Goal: Task Accomplishment & Management: Manage account settings

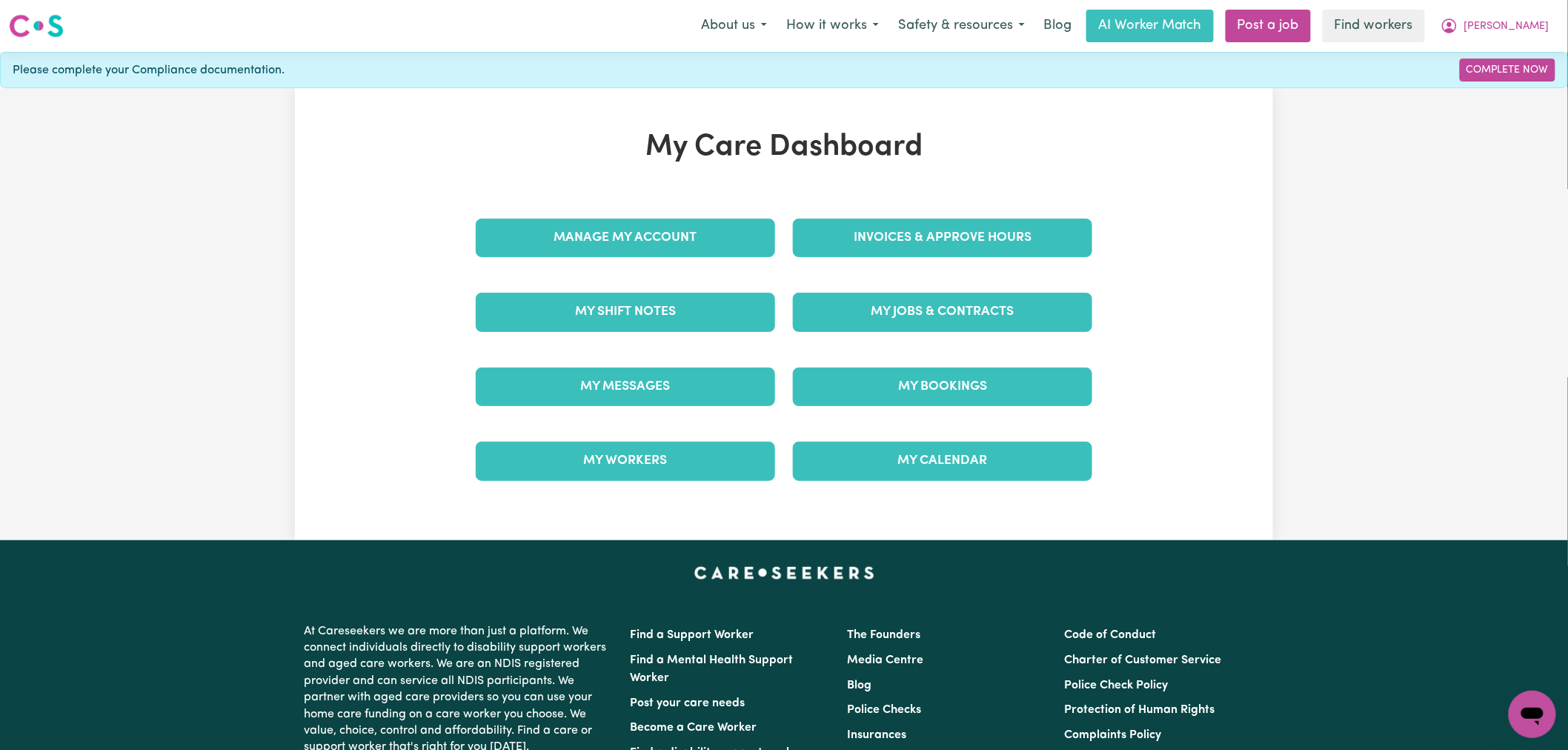
click at [1024, 217] on div "Invoices & Approve Hours" at bounding box center [943, 238] width 317 height 75
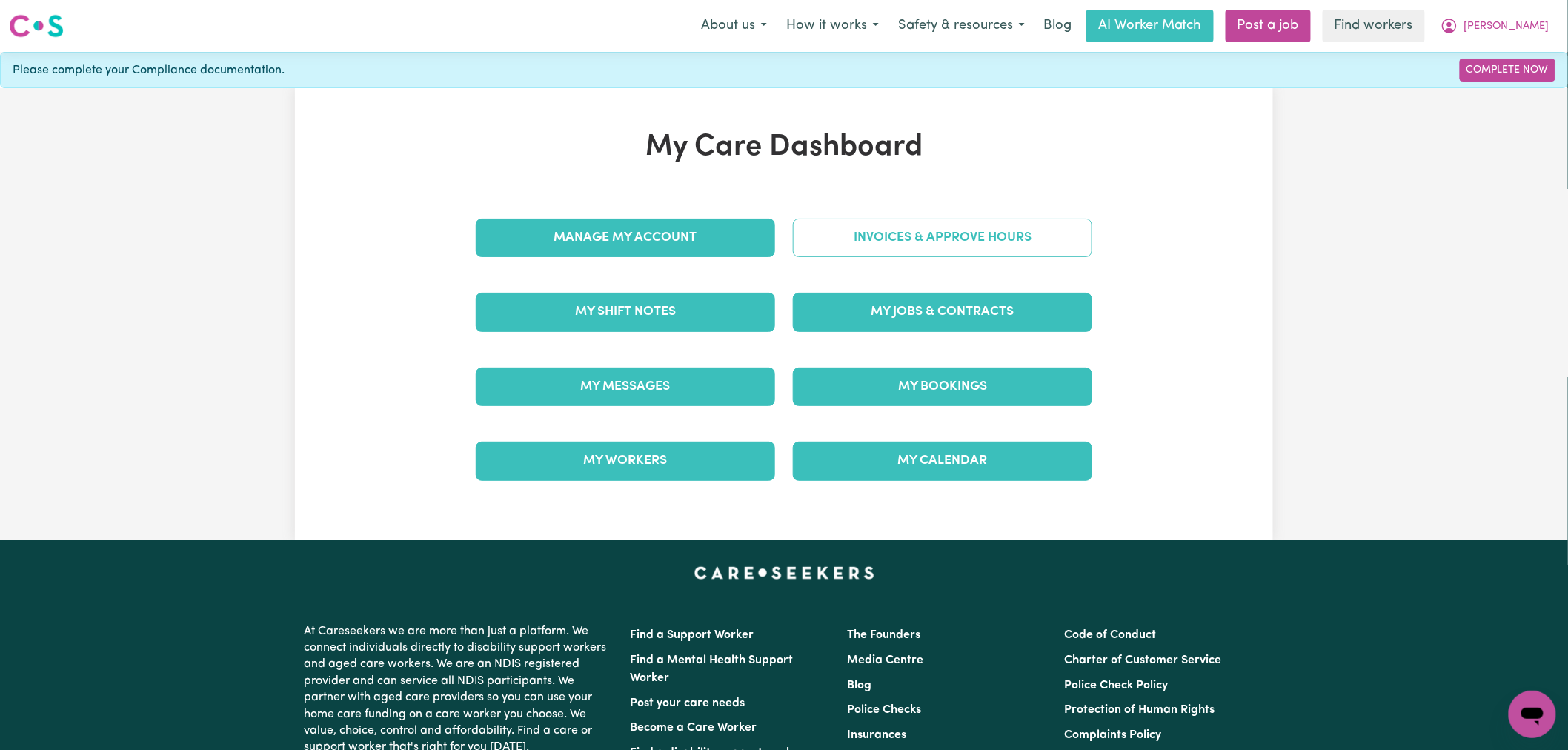
click at [1024, 239] on link "Invoices & Approve Hours" at bounding box center [943, 238] width 300 height 39
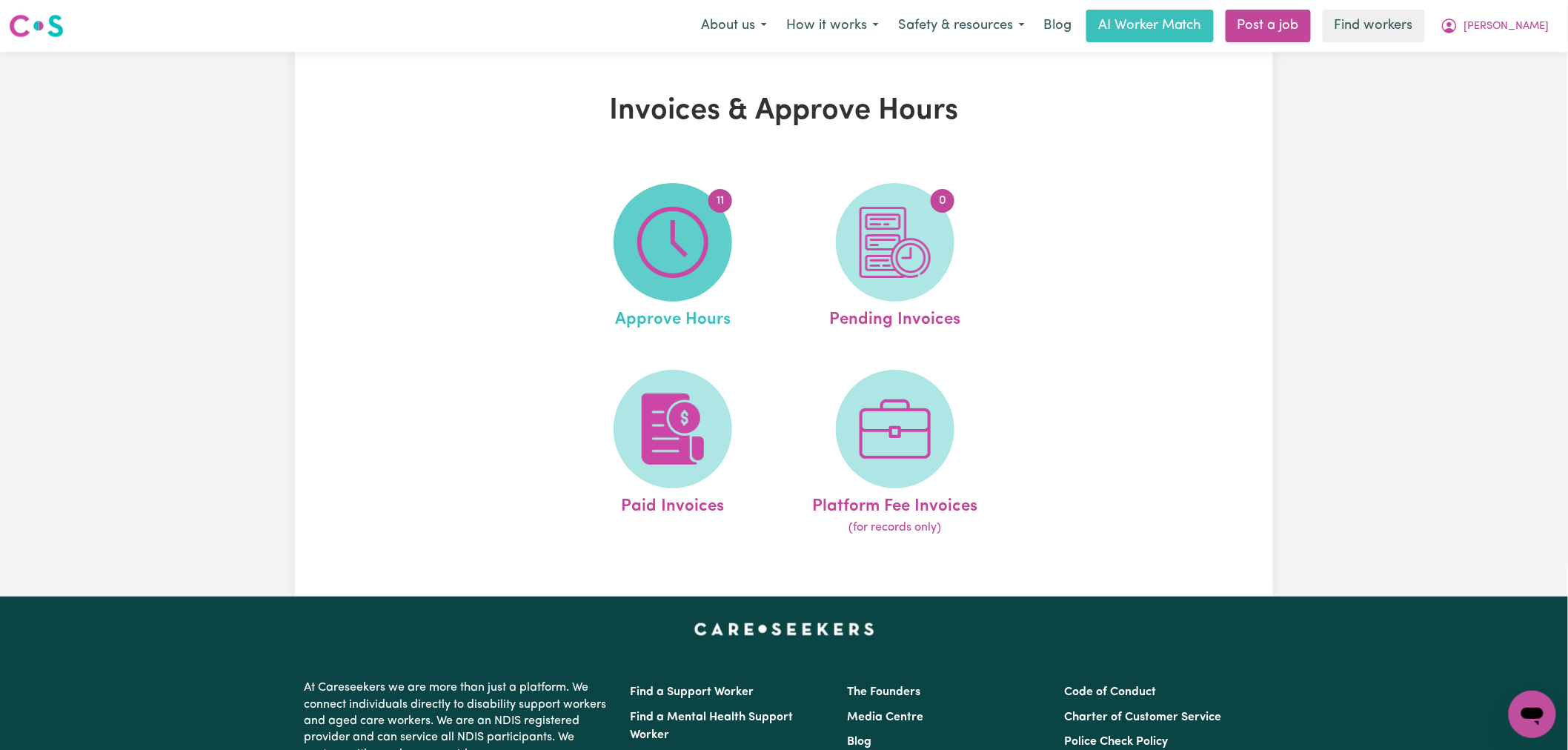
click at [718, 247] on span "11" at bounding box center [673, 242] width 119 height 119
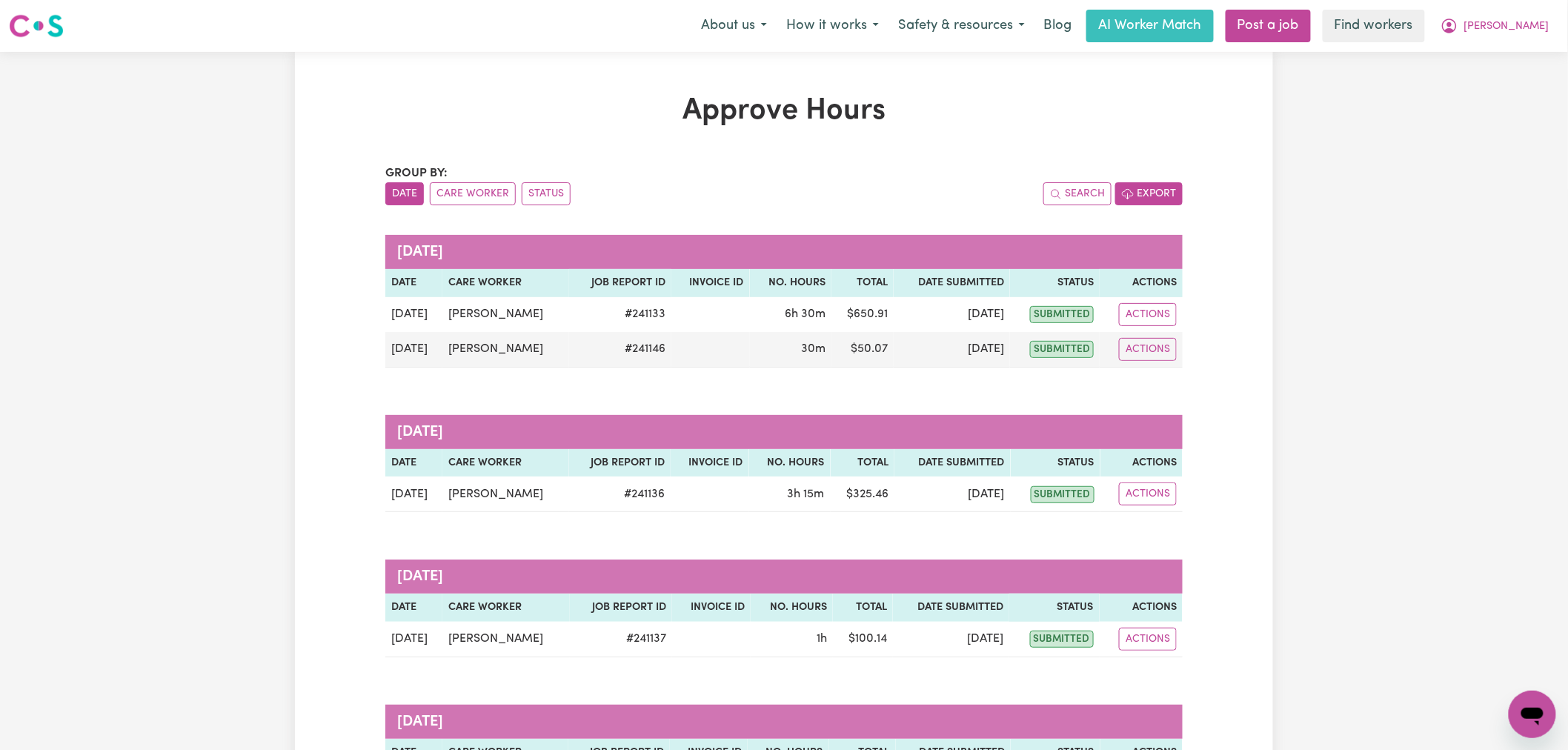
click at [1145, 192] on button "Export" at bounding box center [1149, 193] width 68 height 23
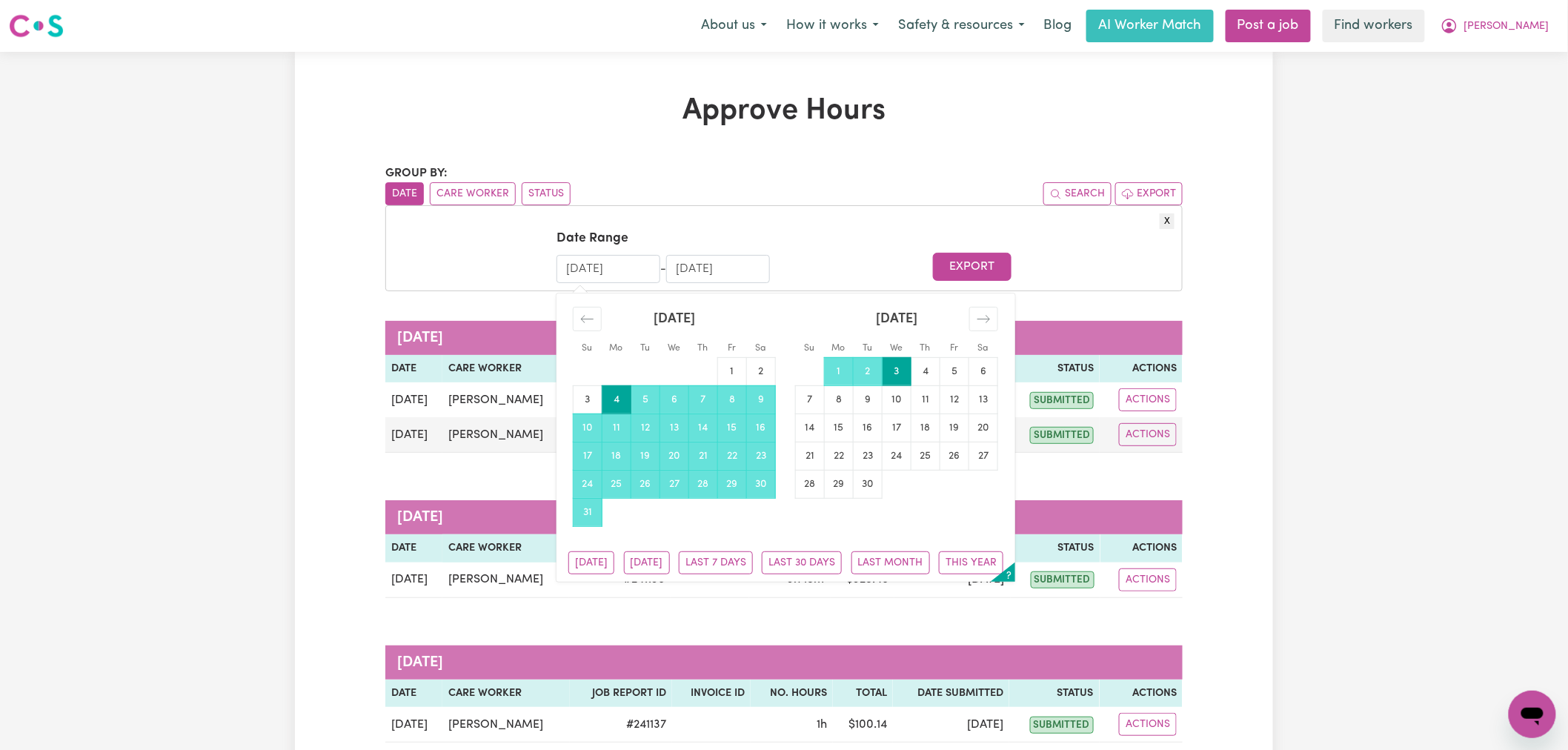
click at [623, 271] on input "[DATE]" at bounding box center [608, 269] width 104 height 28
click at [971, 260] on button "Export" at bounding box center [972, 267] width 78 height 28
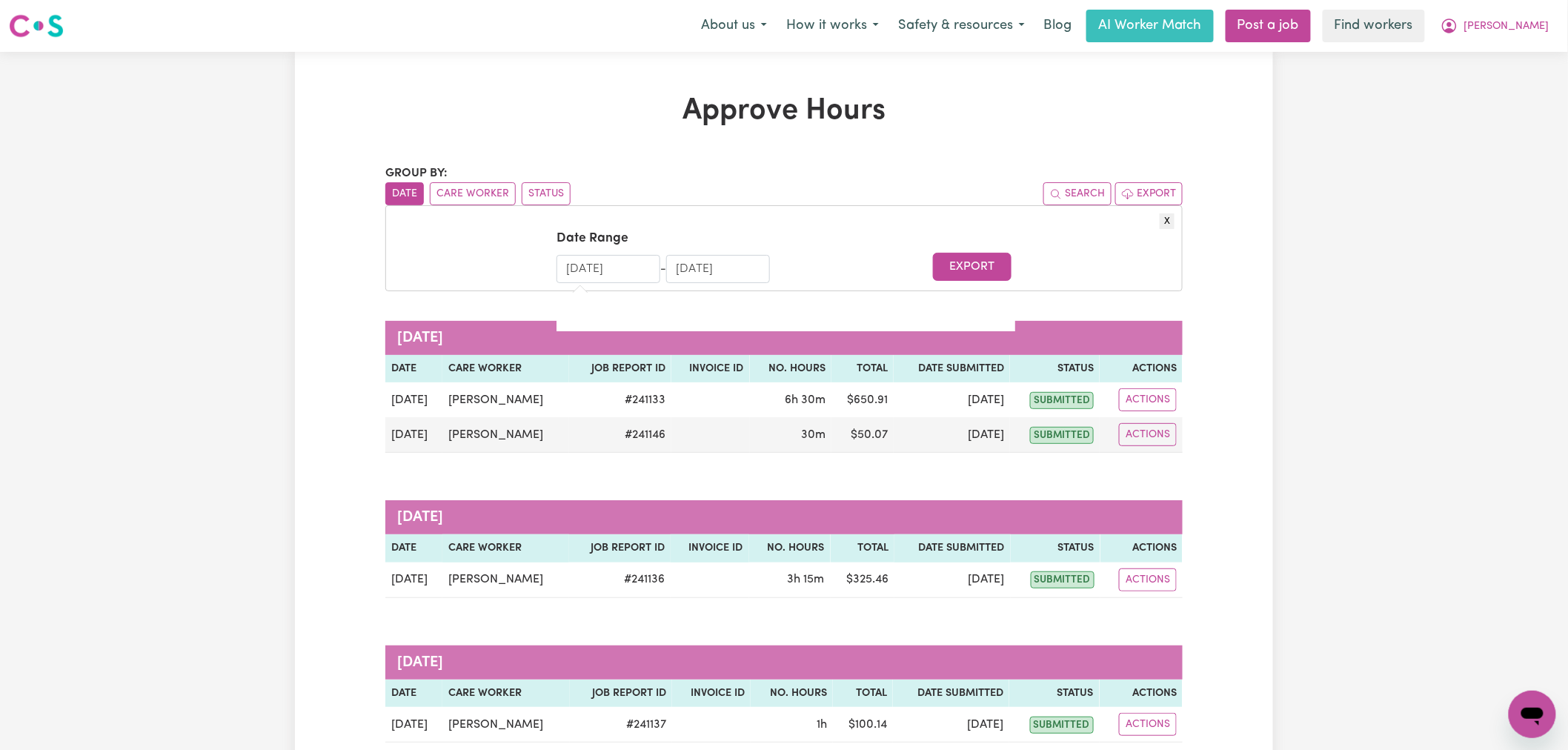
click at [622, 272] on input "[DATE]" at bounding box center [608, 269] width 104 height 28
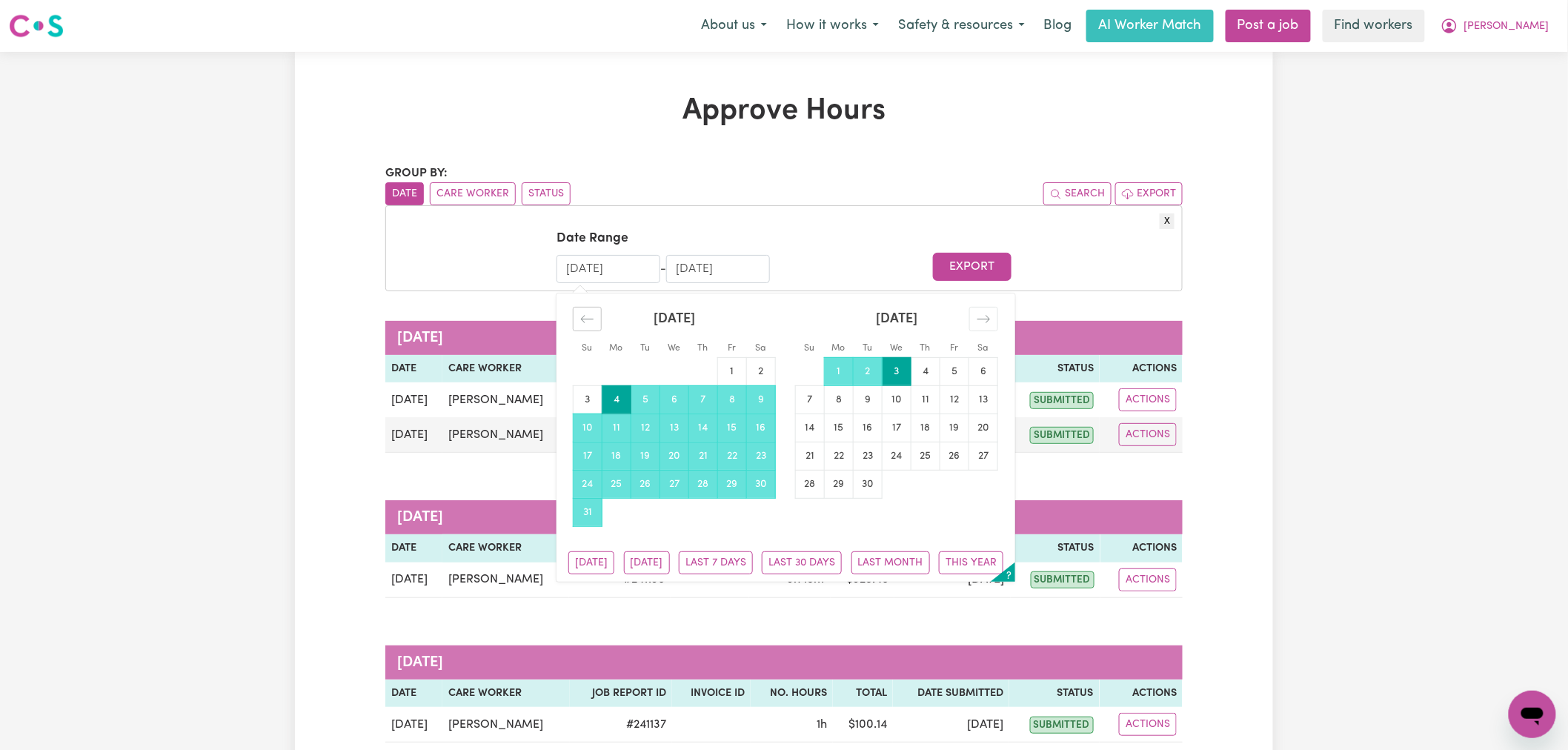
click at [587, 325] on icon "Move backward to switch to the previous month." at bounding box center [586, 319] width 14 height 14
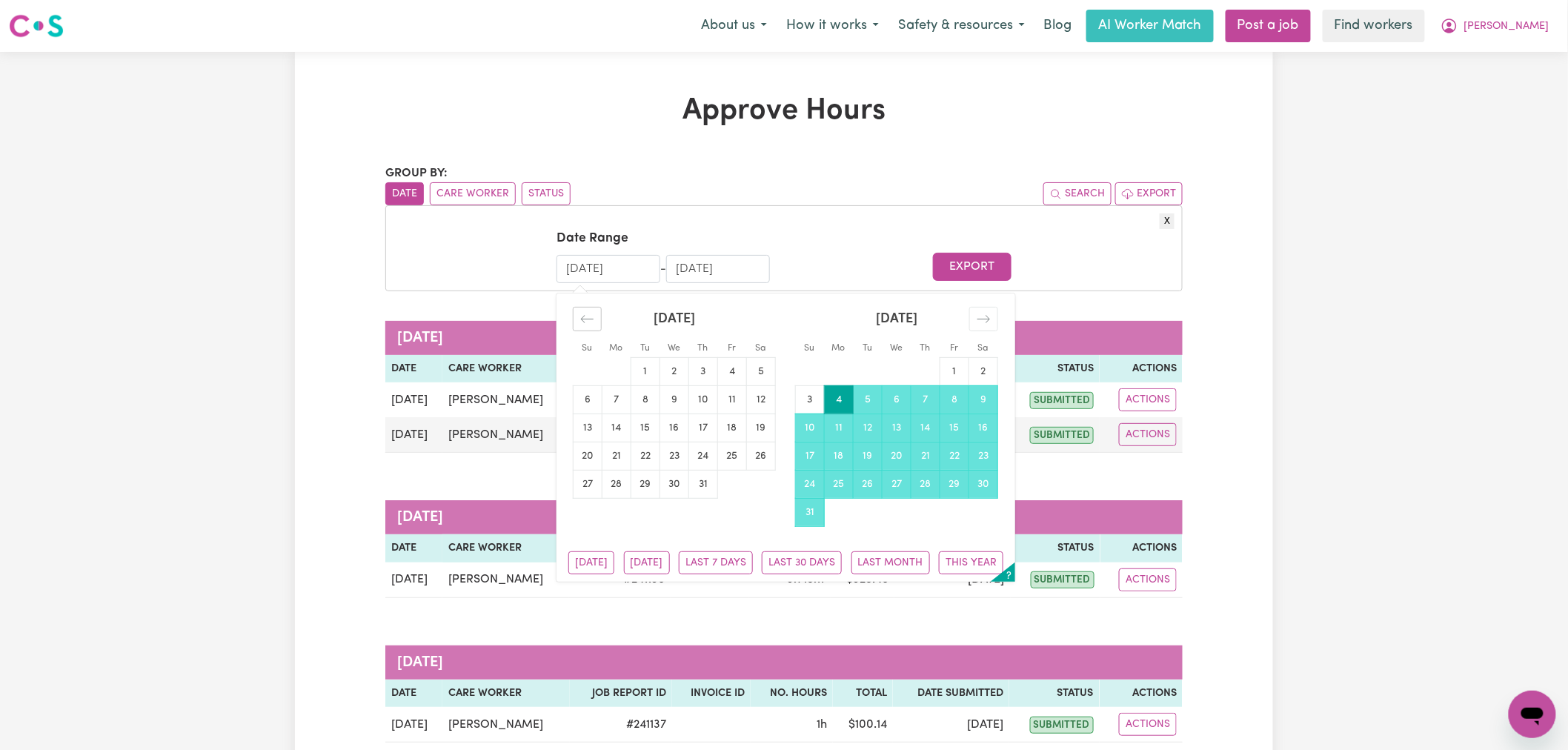
click at [587, 325] on icon "Move backward to switch to the previous month." at bounding box center [586, 319] width 14 height 14
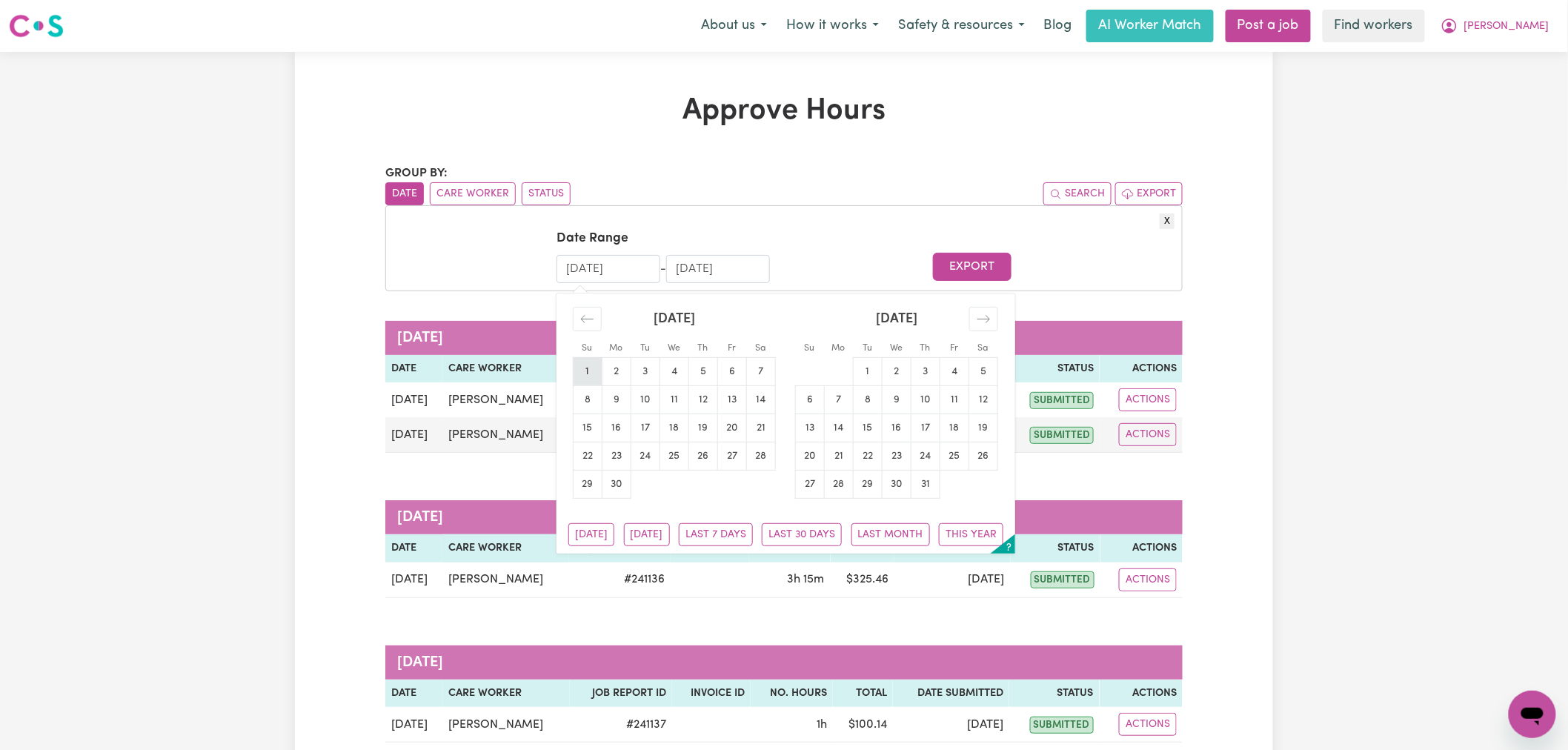
click at [588, 369] on td "1" at bounding box center [587, 372] width 29 height 28
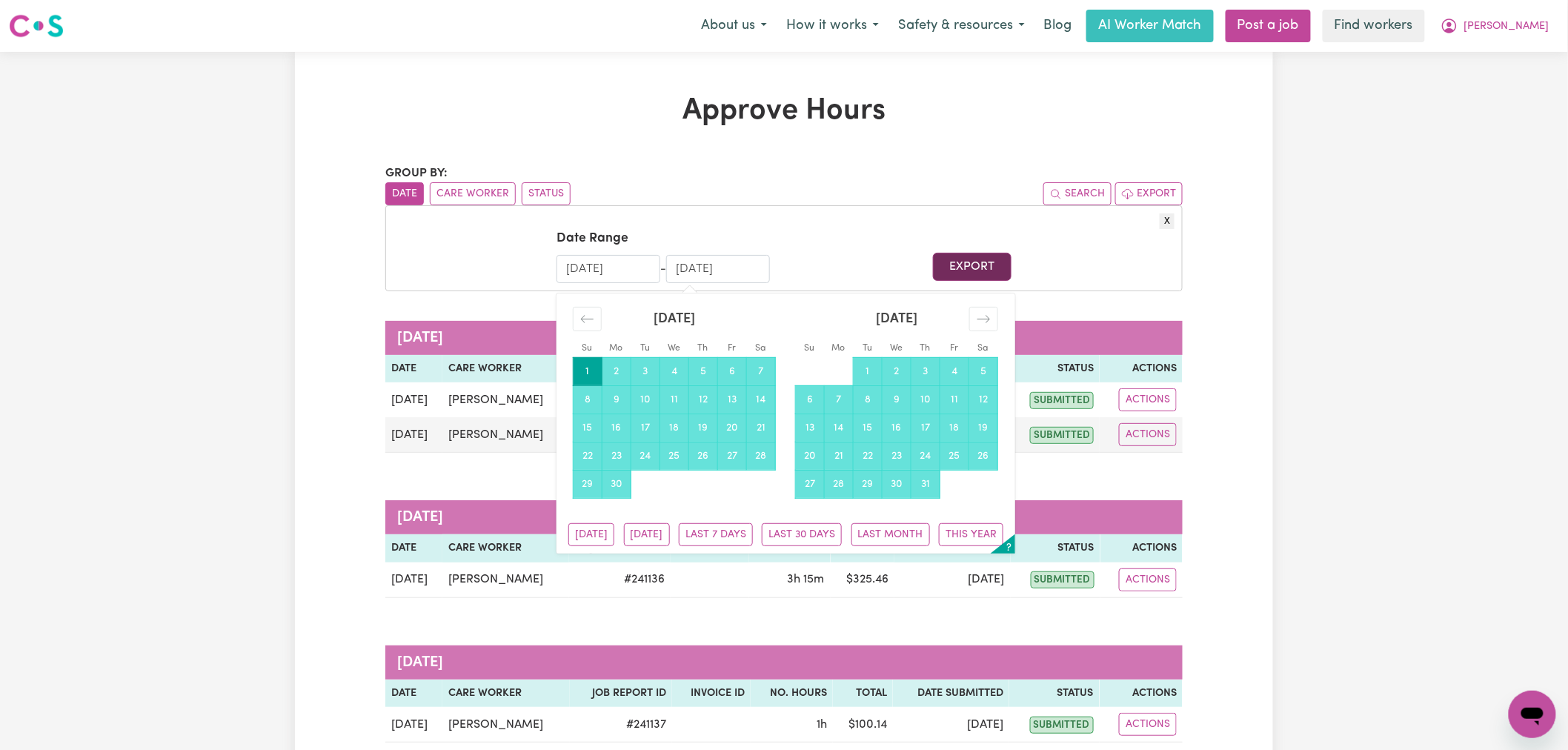
click at [950, 269] on button "Export" at bounding box center [972, 267] width 78 height 28
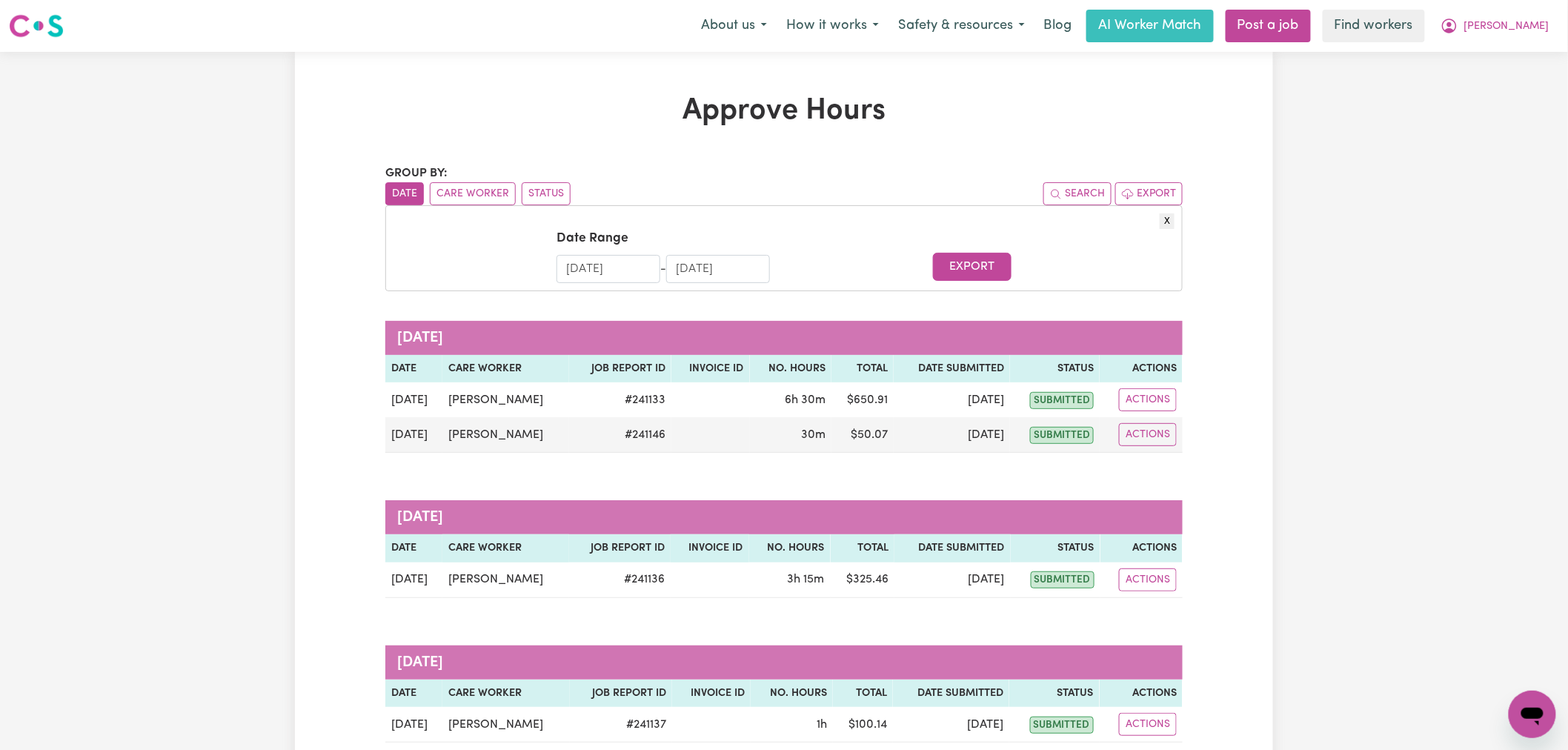
click at [584, 275] on input "[DATE]" at bounding box center [608, 269] width 104 height 28
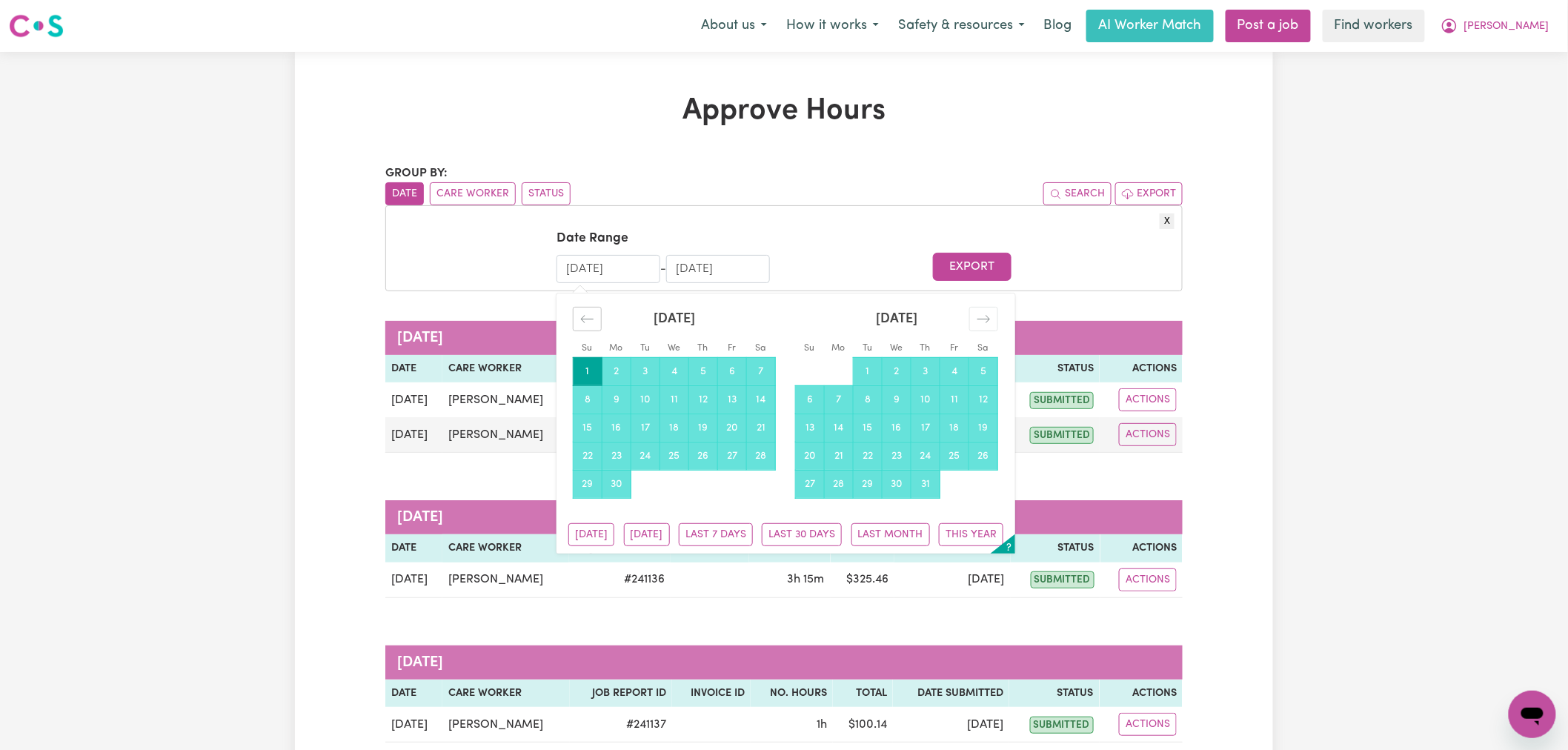
click at [587, 312] on icon "Move backward to switch to the previous month." at bounding box center [586, 319] width 14 height 14
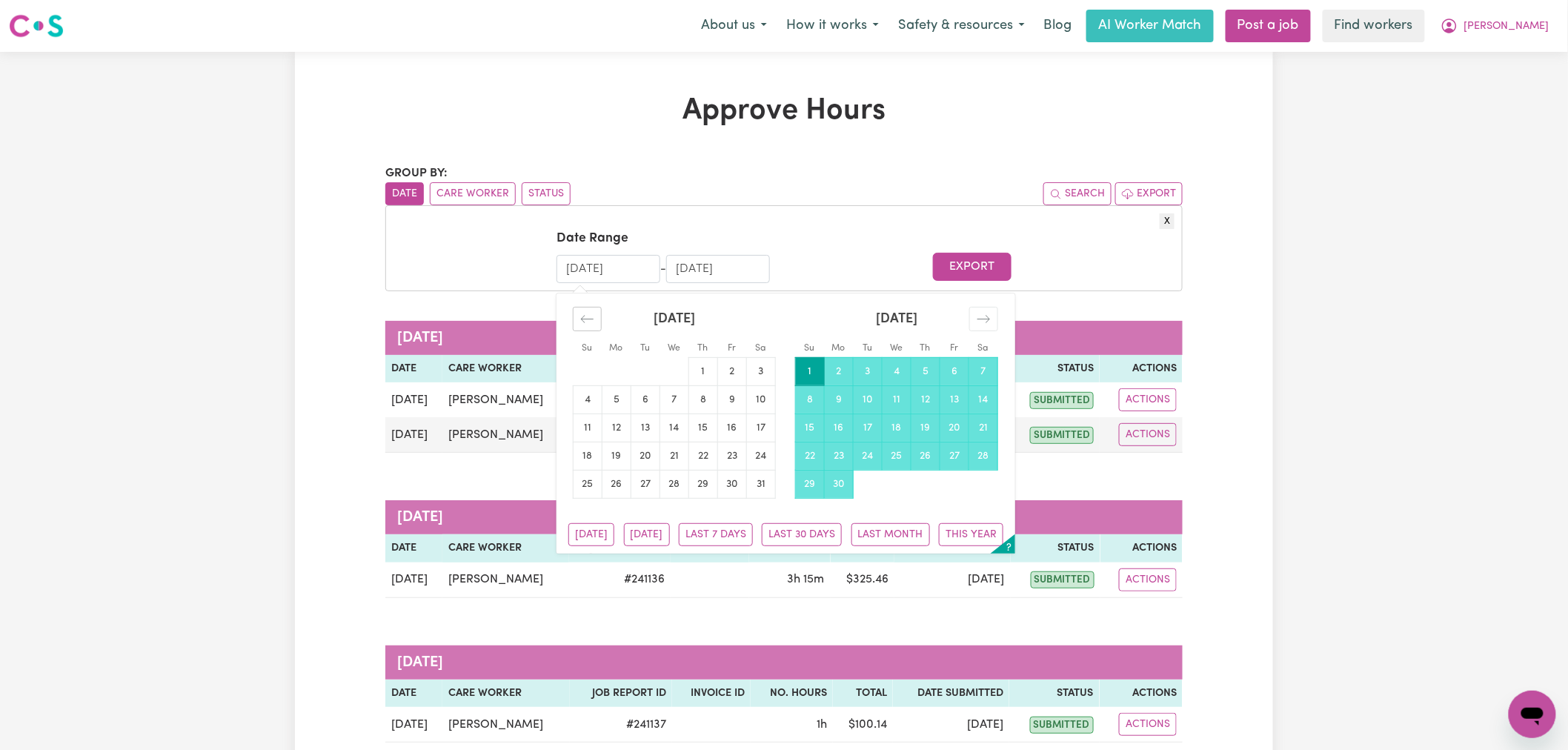
click at [587, 312] on icon "Move backward to switch to the previous month." at bounding box center [586, 319] width 14 height 14
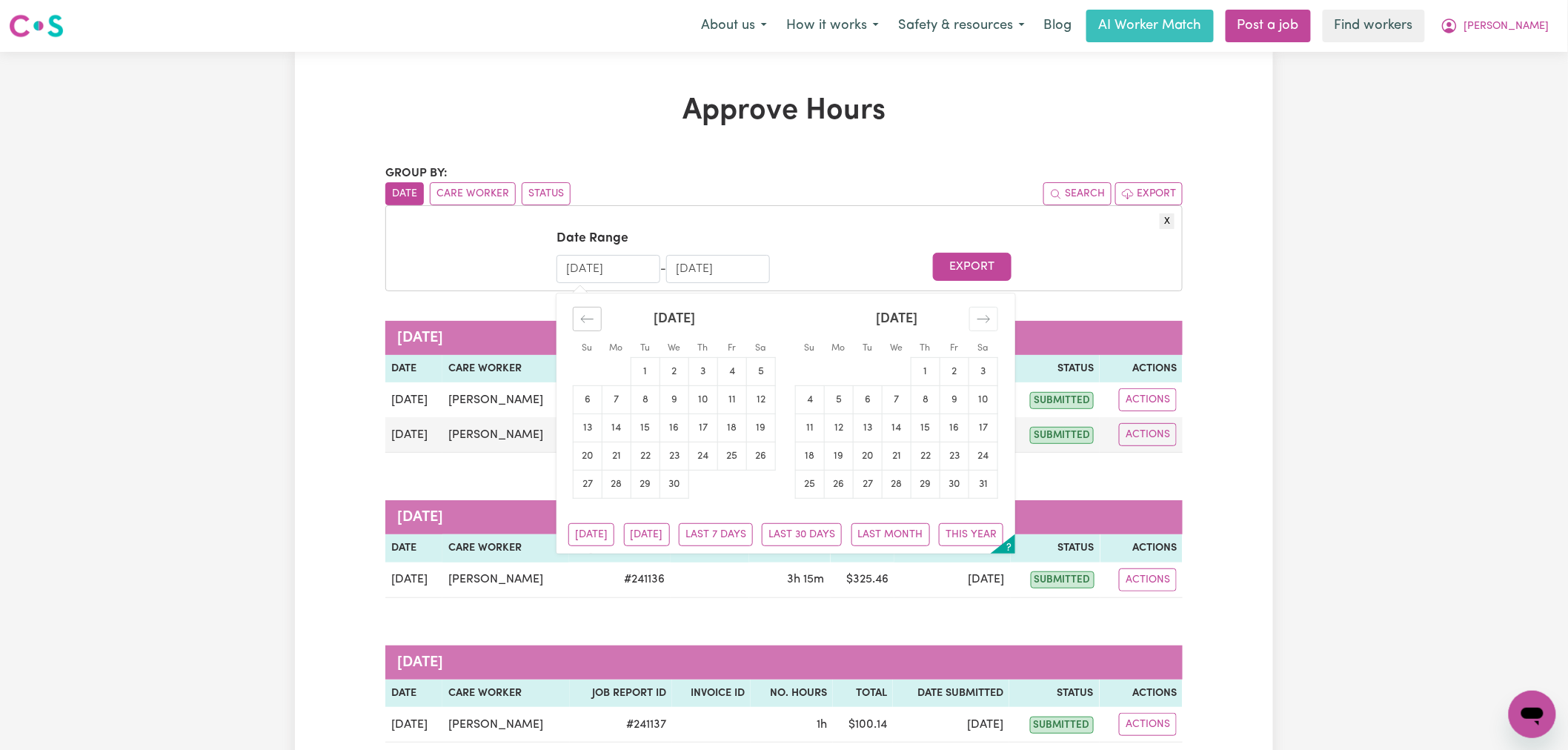
click at [587, 312] on icon "Move backward to switch to the previous month." at bounding box center [586, 319] width 14 height 14
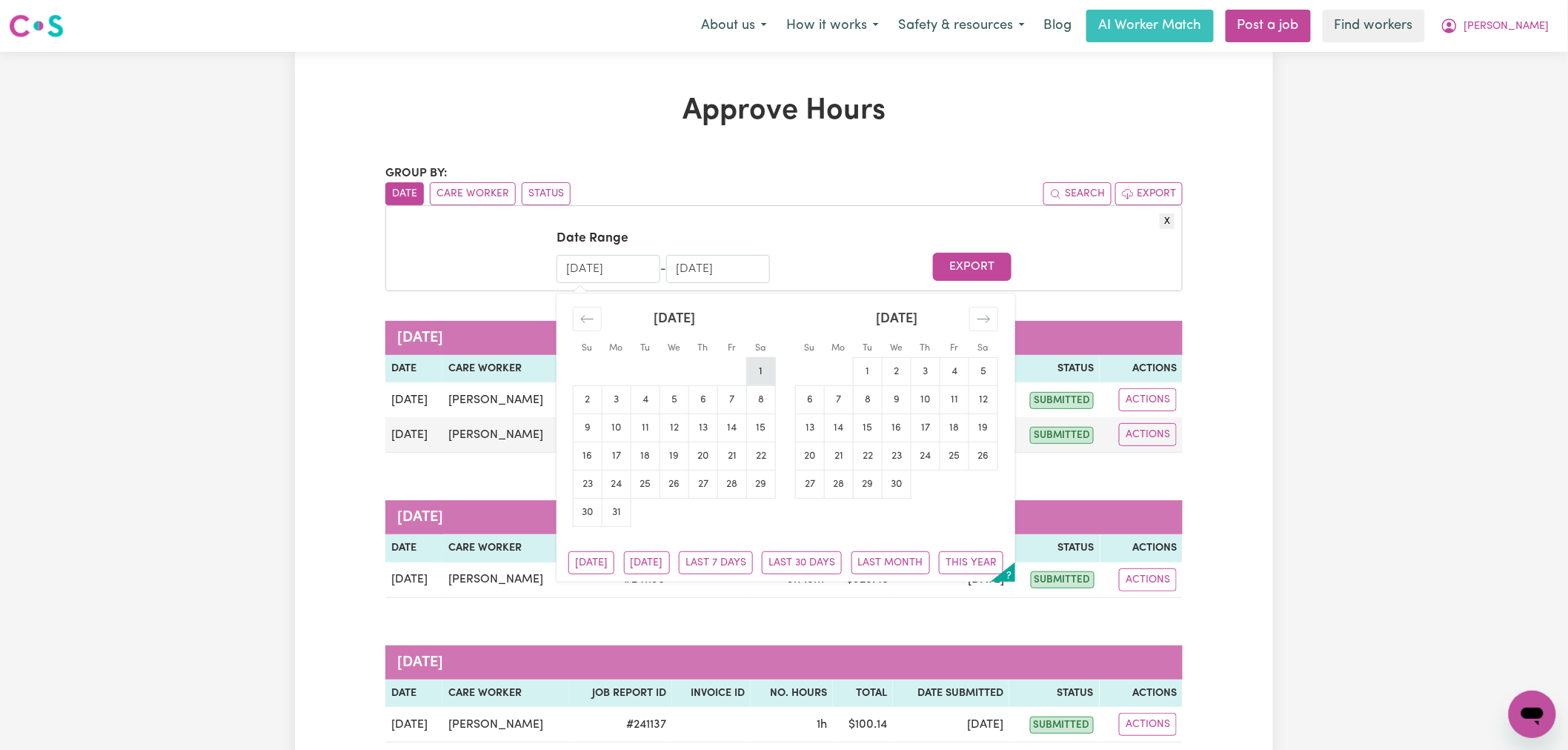
click at [760, 381] on td "1" at bounding box center [761, 372] width 29 height 28
type input "[DATE]"
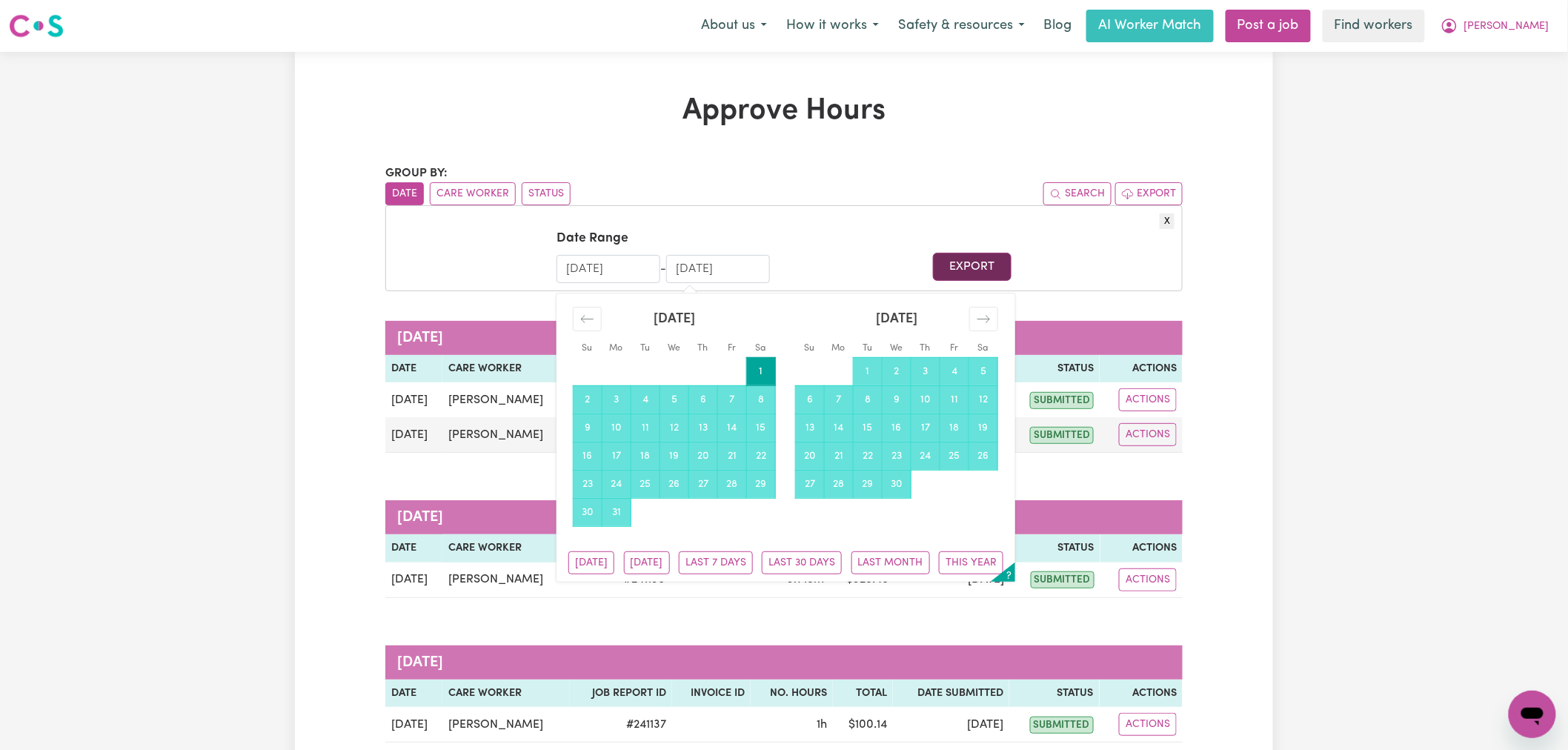
click at [960, 273] on button "Export" at bounding box center [972, 267] width 78 height 28
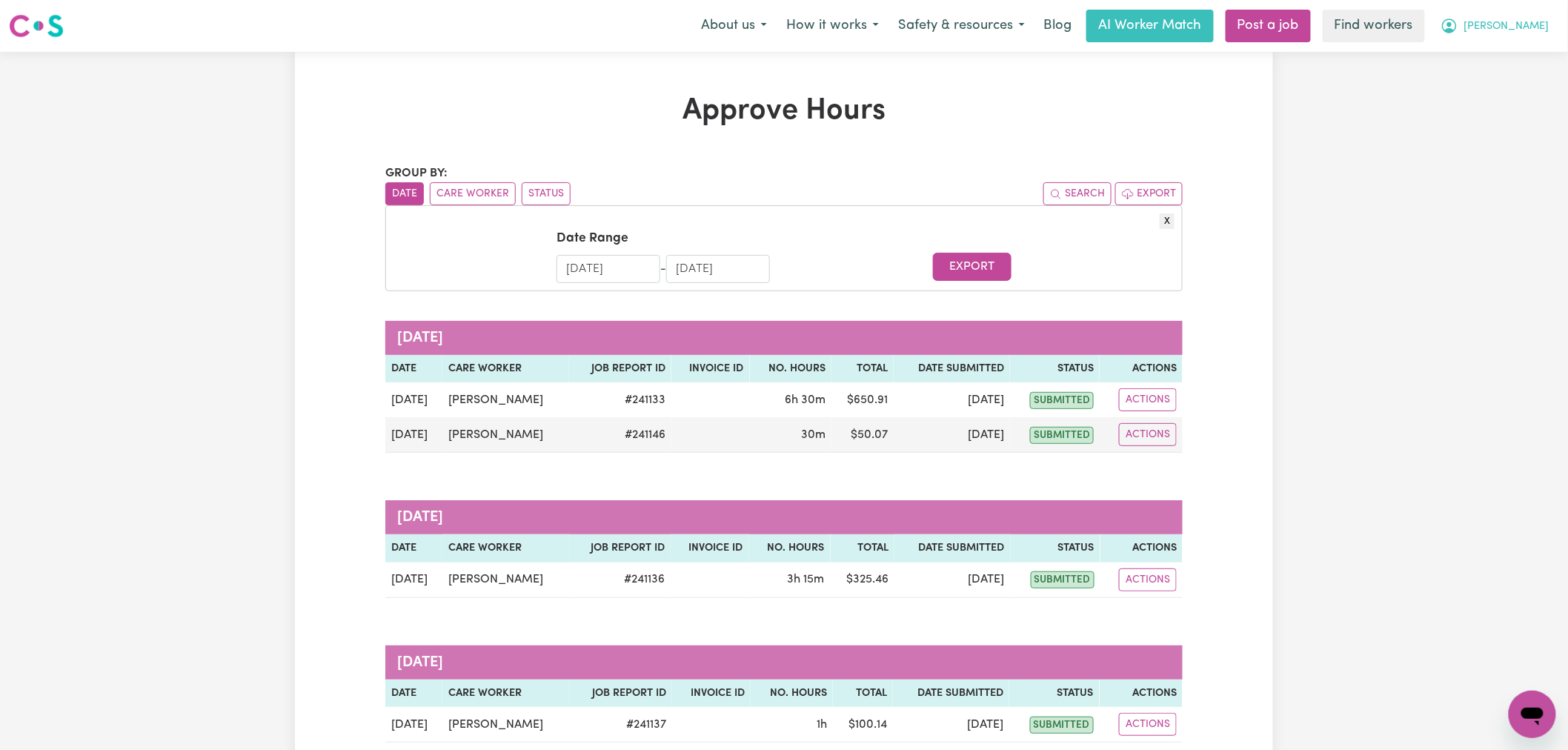
click at [1515, 32] on button "[PERSON_NAME]" at bounding box center [1495, 25] width 128 height 31
click at [1508, 68] on link "My Dashboard" at bounding box center [1500, 58] width 117 height 28
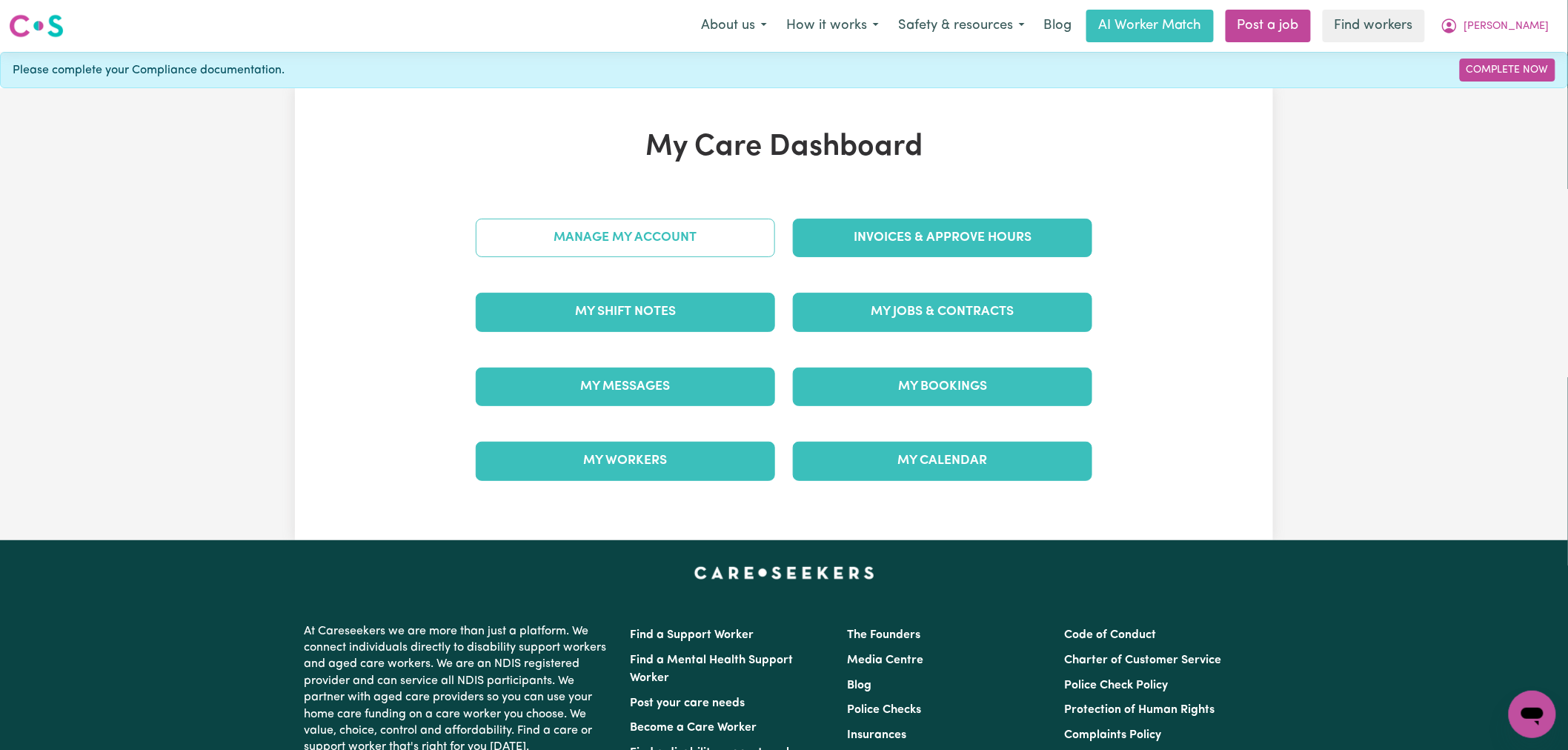
click at [677, 255] on link "Manage My Account" at bounding box center [626, 238] width 300 height 39
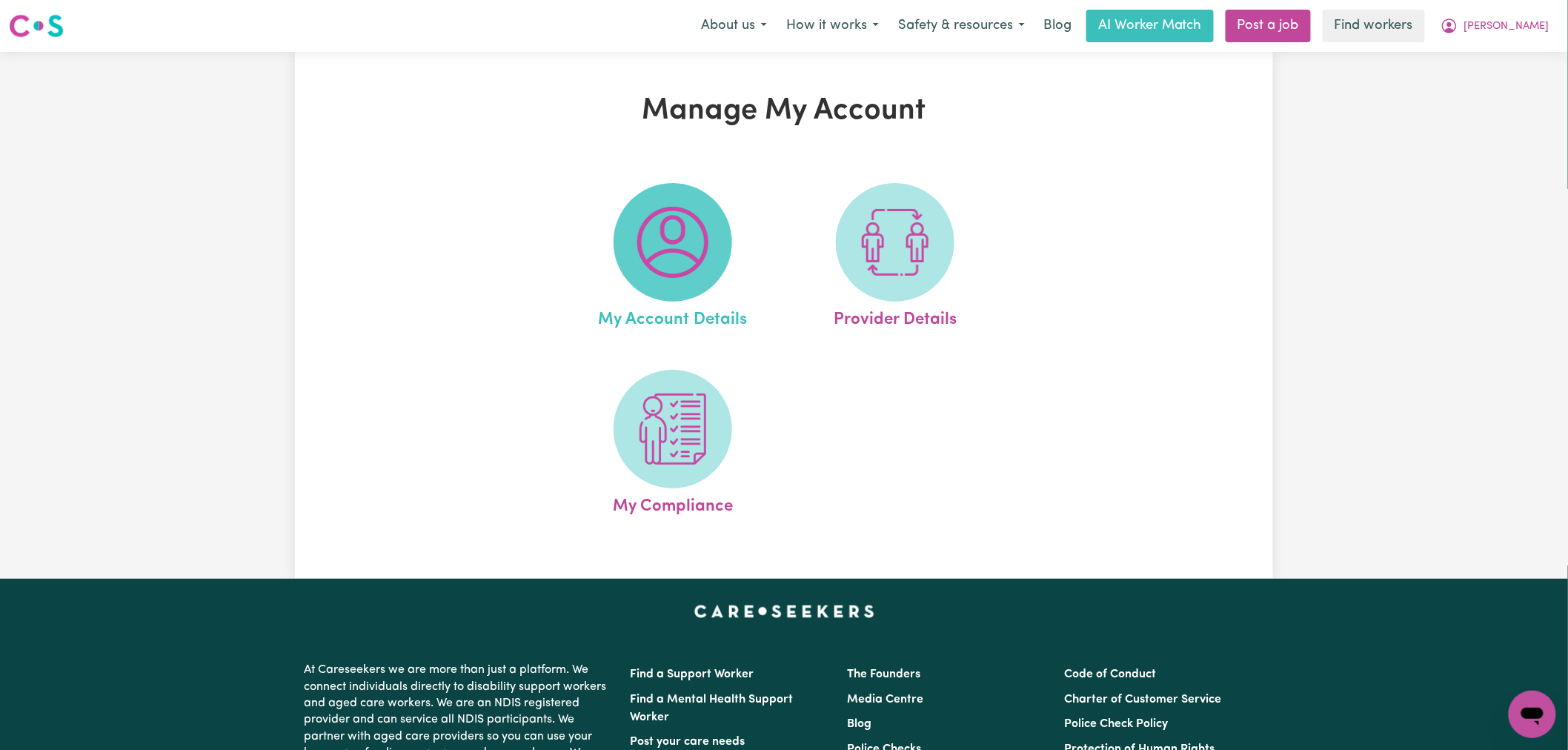
click at [675, 258] on img at bounding box center [672, 242] width 71 height 71
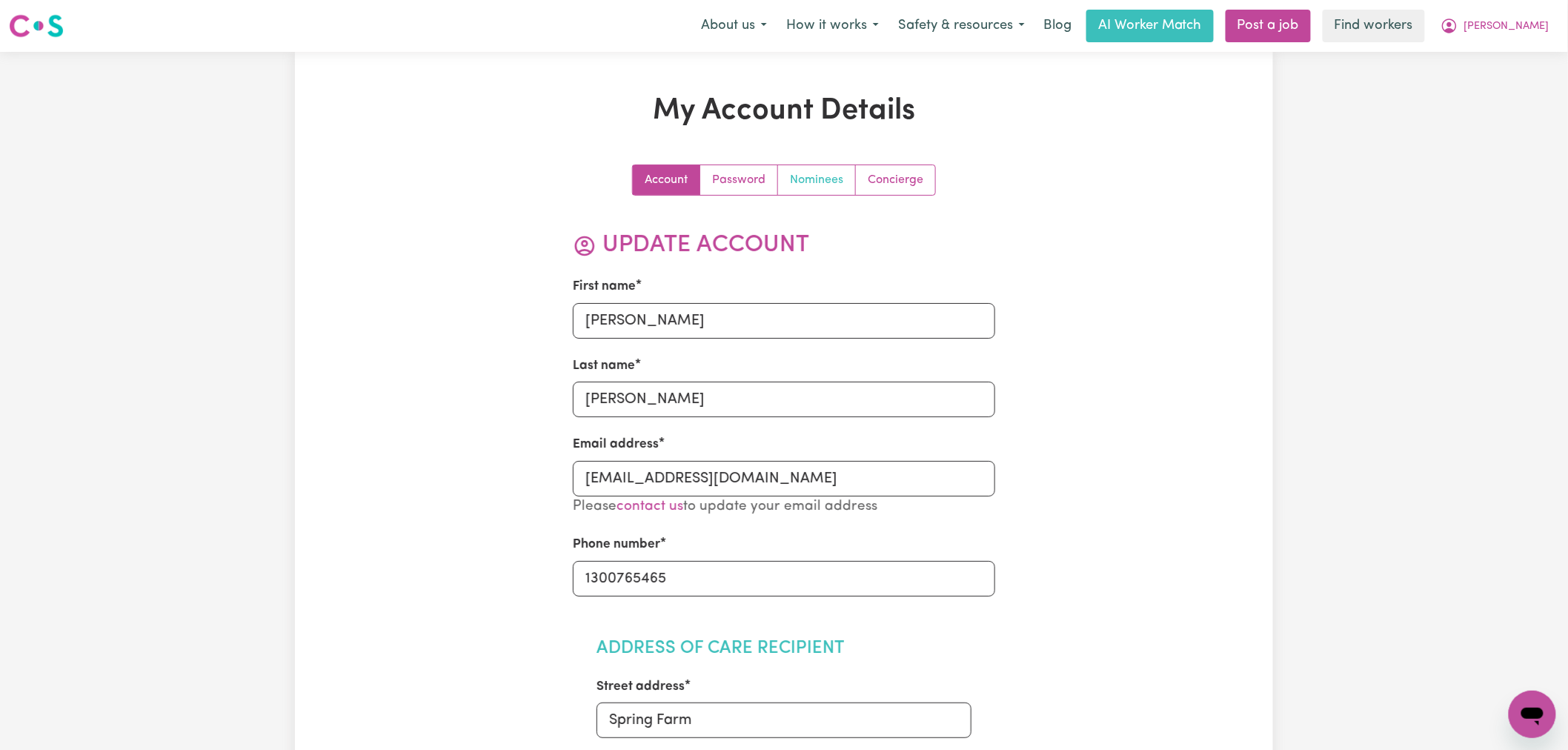
click at [818, 186] on link "Nominees" at bounding box center [817, 179] width 78 height 29
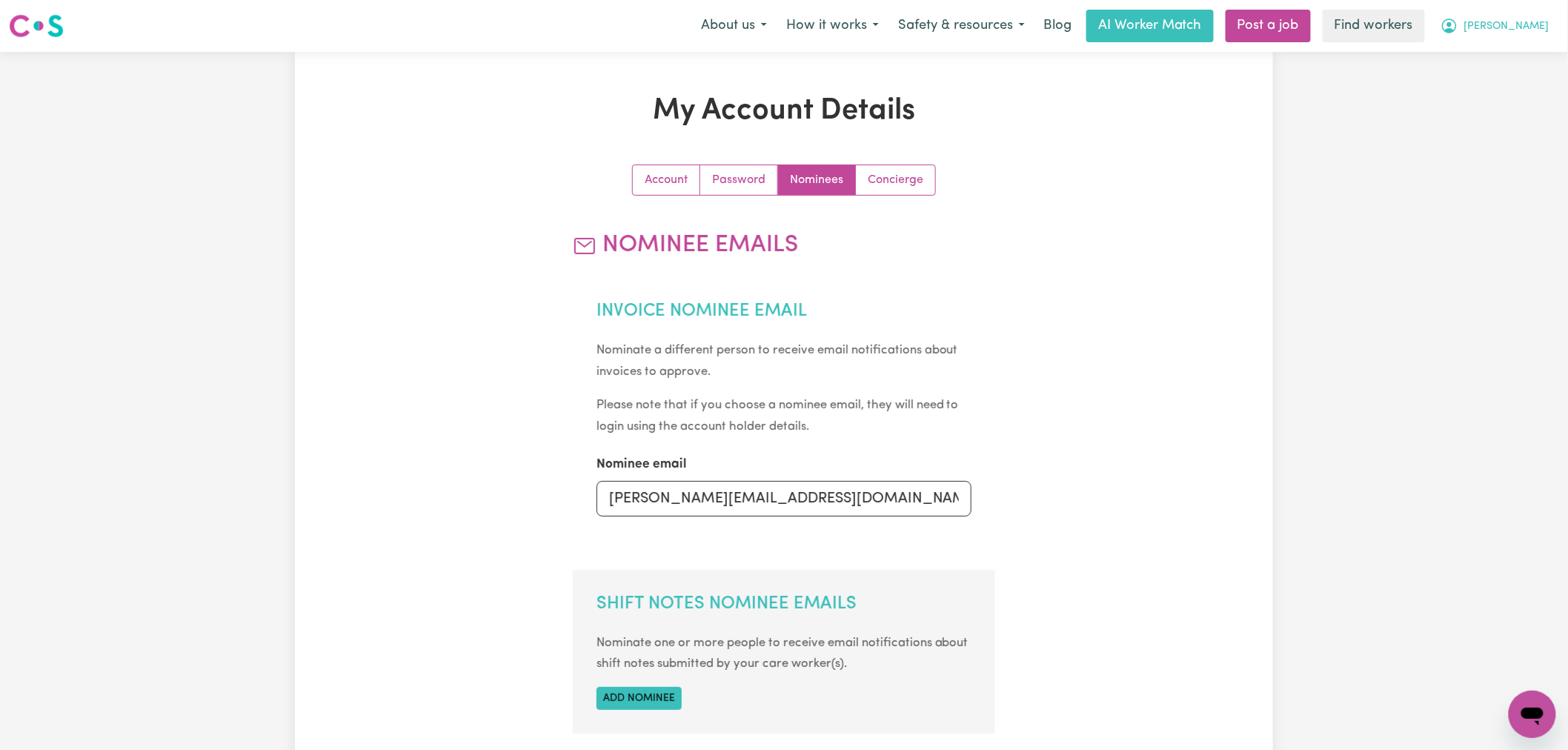
click at [1547, 31] on span "[PERSON_NAME]" at bounding box center [1507, 26] width 85 height 16
click at [1523, 78] on link "Logout" at bounding box center [1500, 85] width 117 height 28
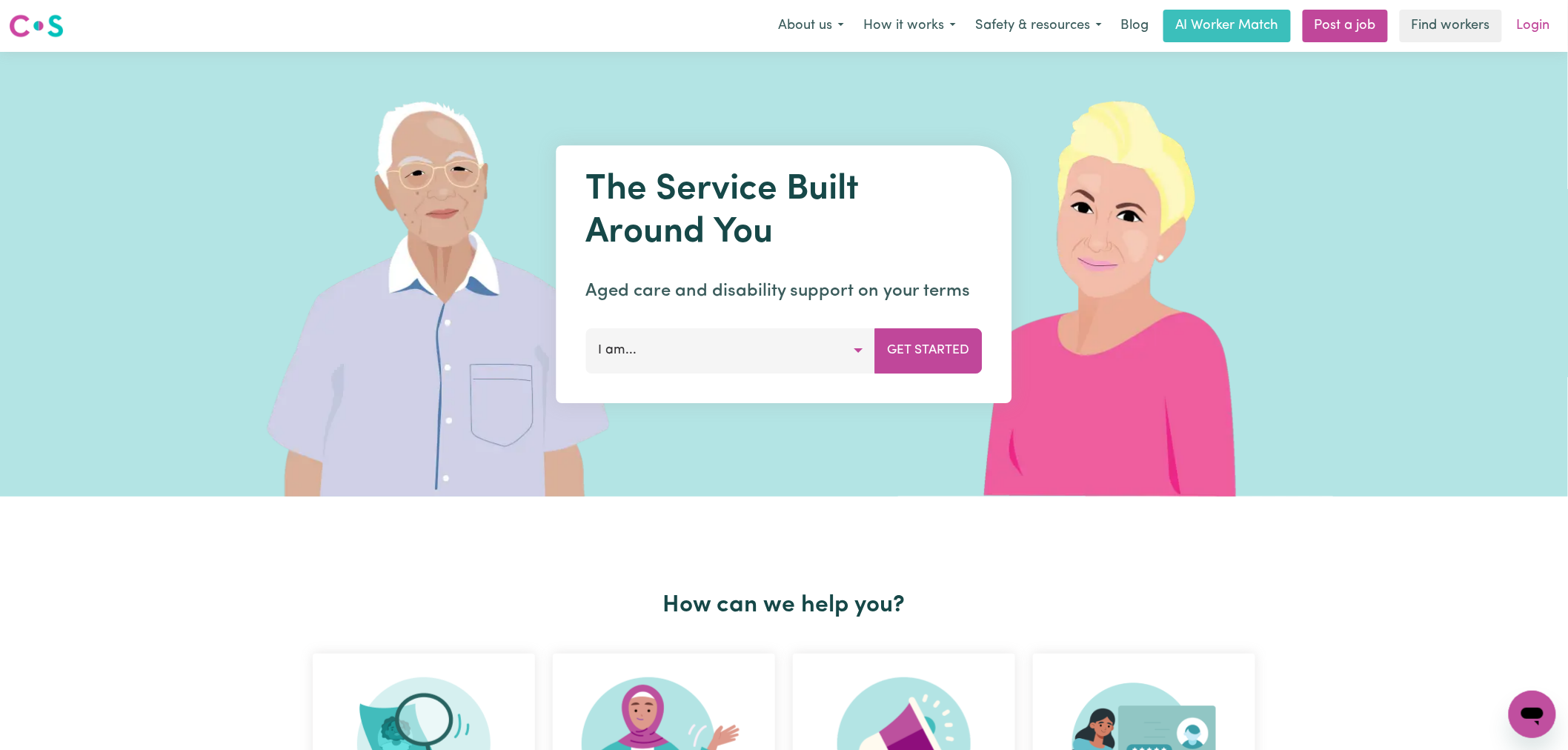
click at [1546, 23] on link "Login" at bounding box center [1534, 25] width 51 height 33
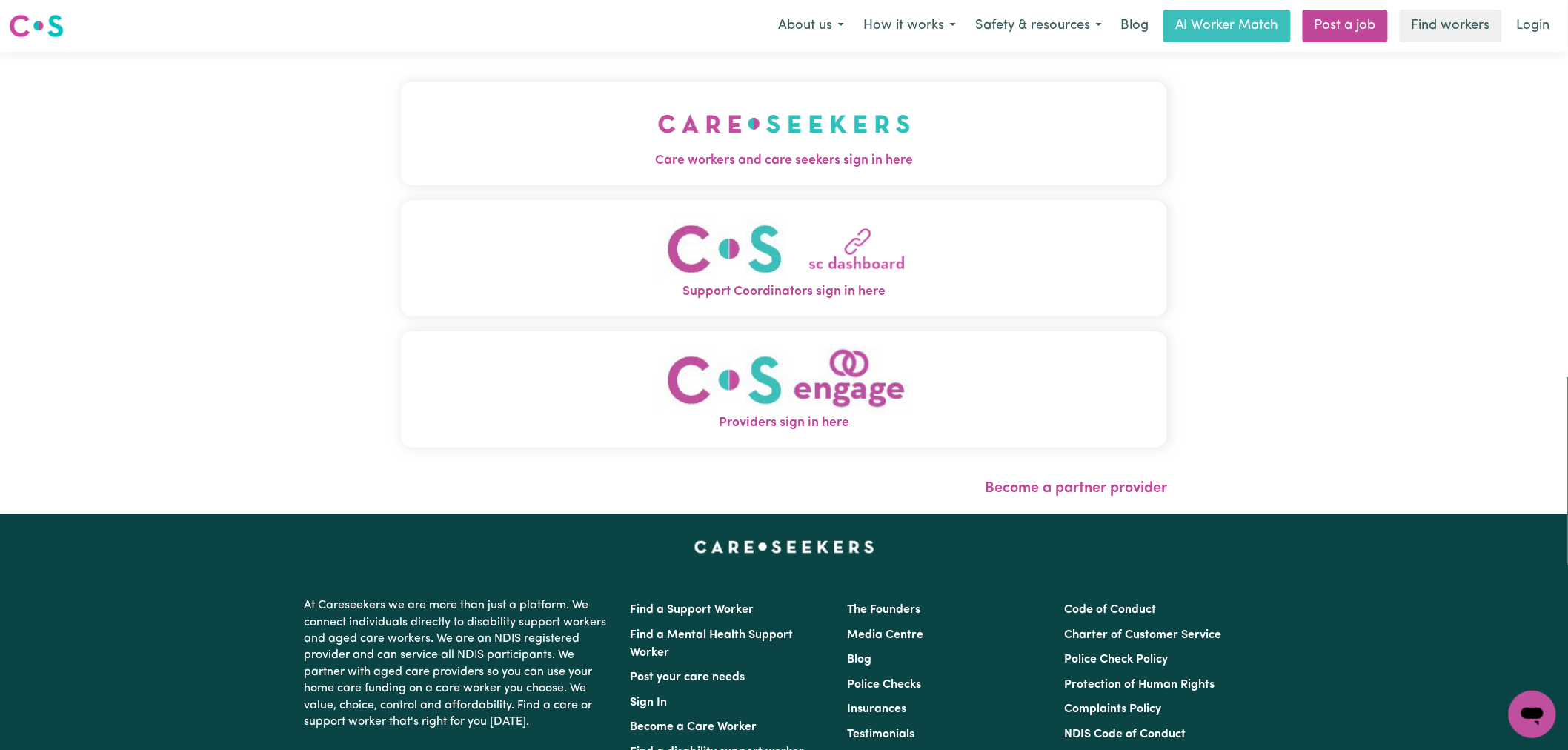
click at [622, 150] on button "Care workers and care seekers sign in here" at bounding box center [784, 133] width 767 height 104
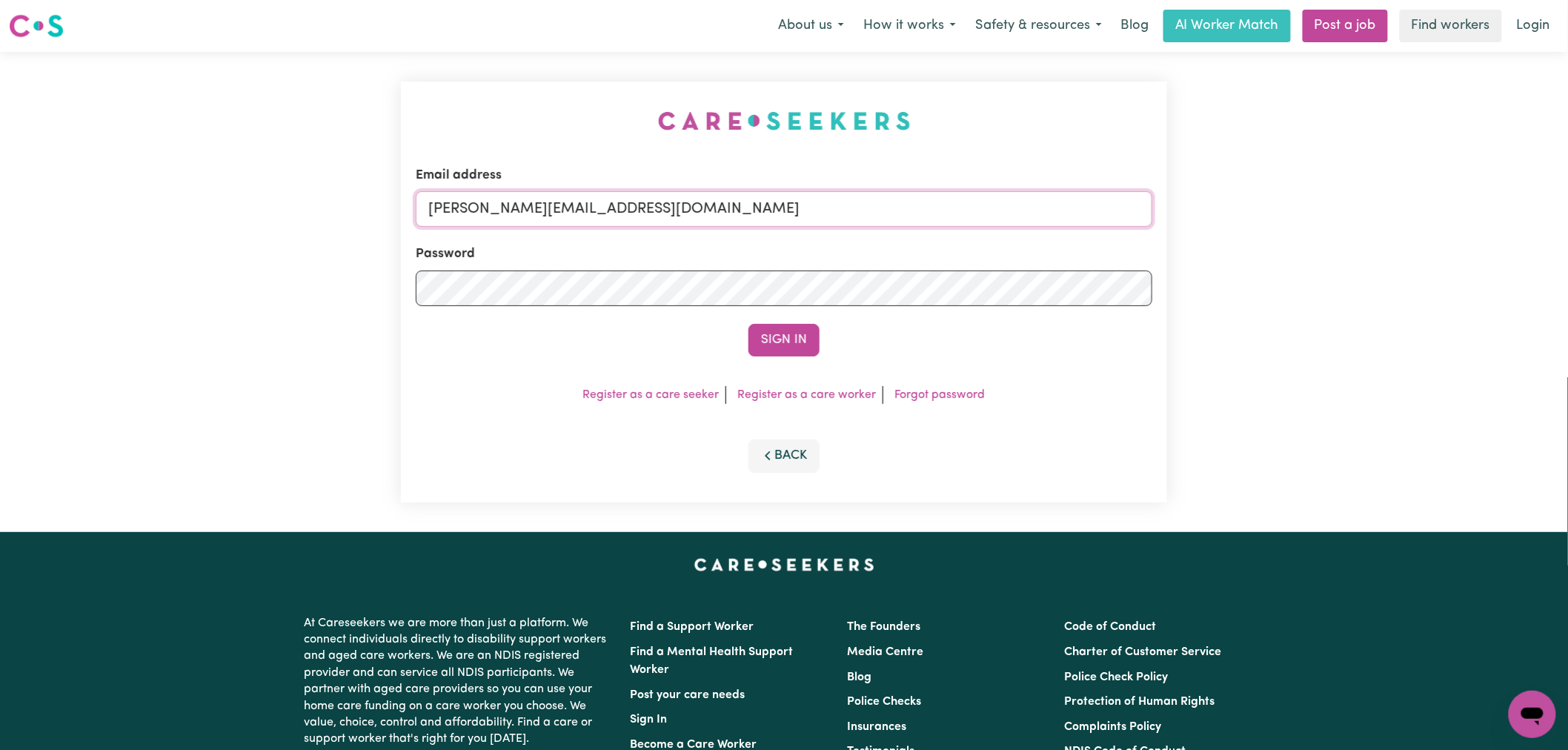
click at [736, 218] on input "[PERSON_NAME][EMAIL_ADDRESS][DOMAIN_NAME]" at bounding box center [784, 209] width 736 height 36
drag, startPoint x: 774, startPoint y: 213, endPoint x: 505, endPoint y: 205, distance: 269.1
click at [505, 205] on input "[EMAIL_ADDRESS][DOMAIN_NAME]" at bounding box center [784, 209] width 736 height 36
type input "[EMAIL_ADDRESS][DOMAIN_NAME]"
click at [778, 339] on button "Sign In" at bounding box center [784, 340] width 71 height 33
